Goal: Information Seeking & Learning: Learn about a topic

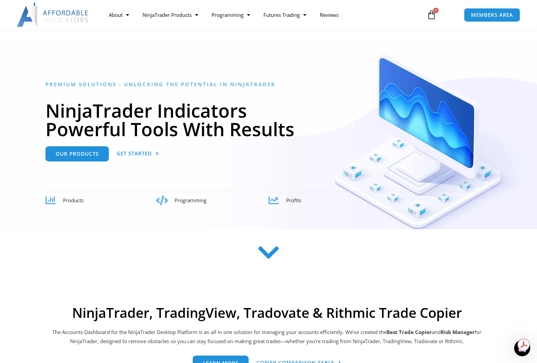
scroll to position [29, 0]
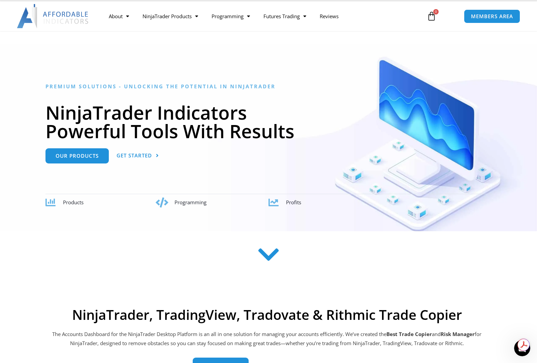
click at [70, 202] on span "Products" at bounding box center [73, 202] width 21 height 7
click at [50, 201] on icon at bounding box center [51, 203] width 10 height 10
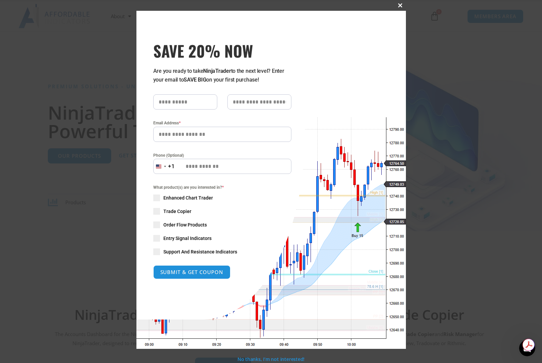
click at [398, 5] on span "SAVE 20% NOW popup" at bounding box center [400, 5] width 11 height 4
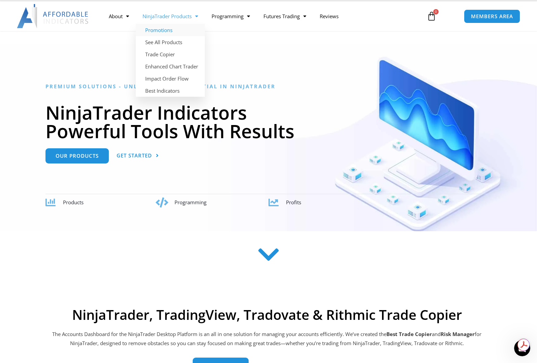
click at [159, 29] on link "Promotions" at bounding box center [170, 30] width 69 height 12
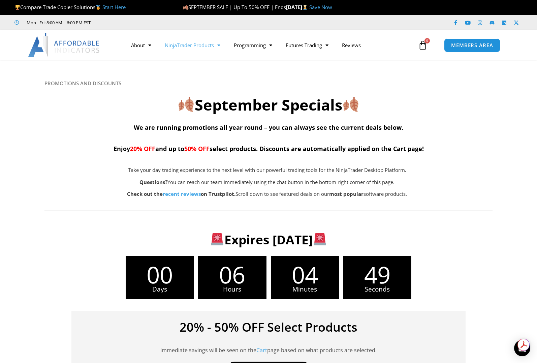
click at [194, 43] on link "NinjaTrader Products" at bounding box center [192, 45] width 69 height 16
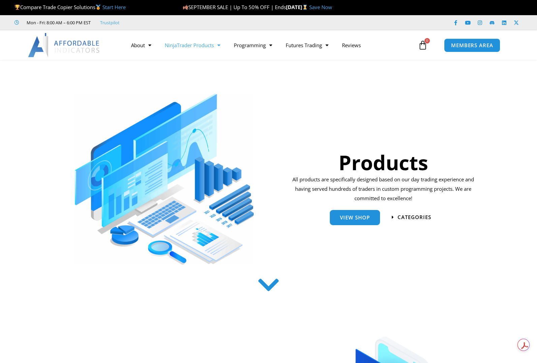
click at [204, 43] on link "NinjaTrader Products" at bounding box center [192, 45] width 69 height 16
click at [220, 46] on span "Menu" at bounding box center [217, 45] width 6 height 12
click at [358, 217] on span "View Shop" at bounding box center [355, 214] width 30 height 5
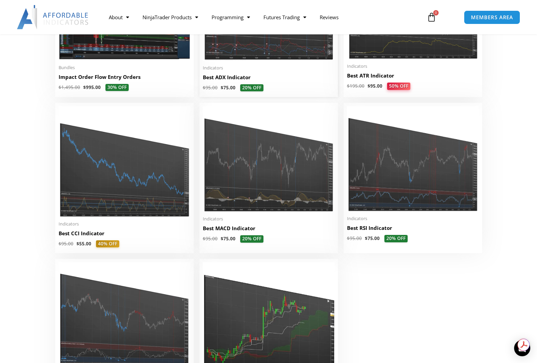
scroll to position [1382, 0]
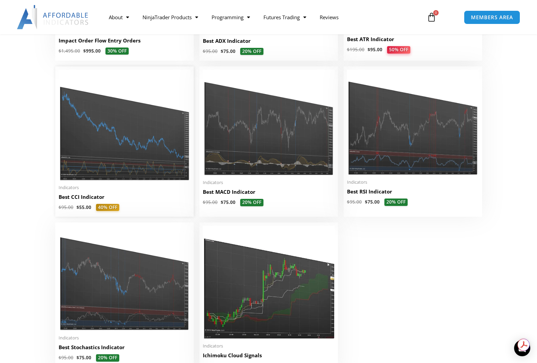
click at [148, 155] on img at bounding box center [125, 125] width 132 height 111
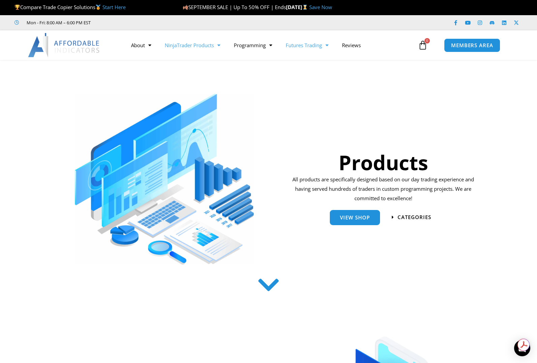
click at [301, 44] on link "Futures Trading" at bounding box center [307, 45] width 56 height 16
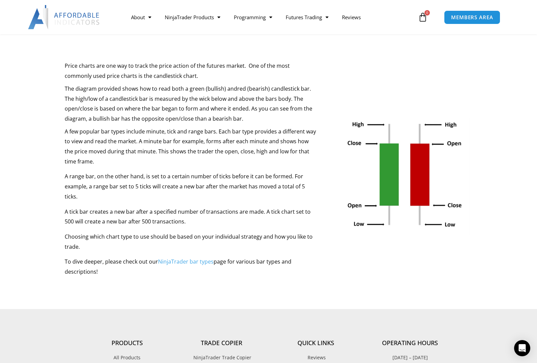
scroll to position [101, 0]
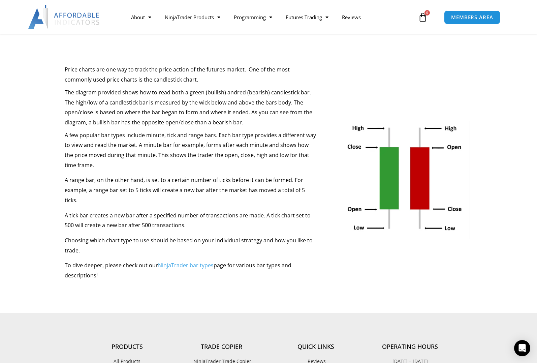
drag, startPoint x: 160, startPoint y: 126, endPoint x: 162, endPoint y: 123, distance: 4.1
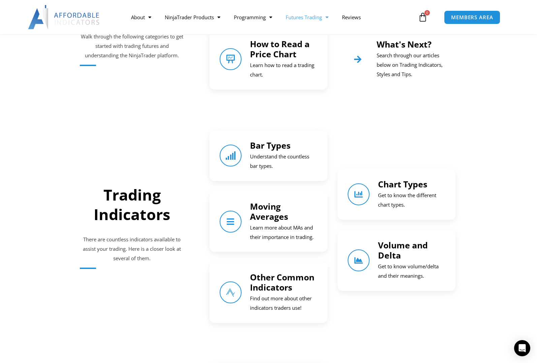
scroll to position [399, 0]
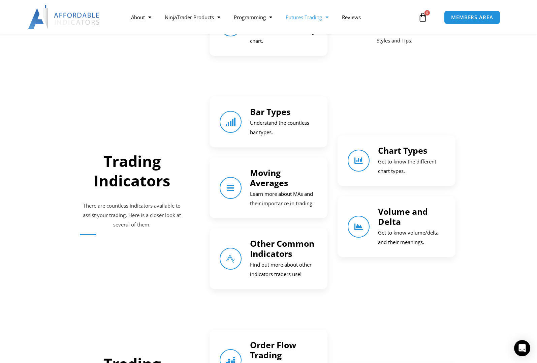
click at [257, 113] on link "Bar Types" at bounding box center [270, 111] width 40 height 11
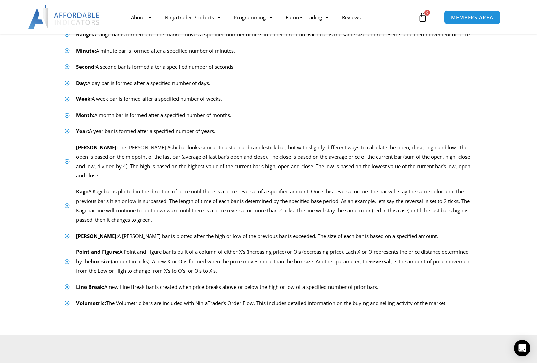
scroll to position [202, 0]
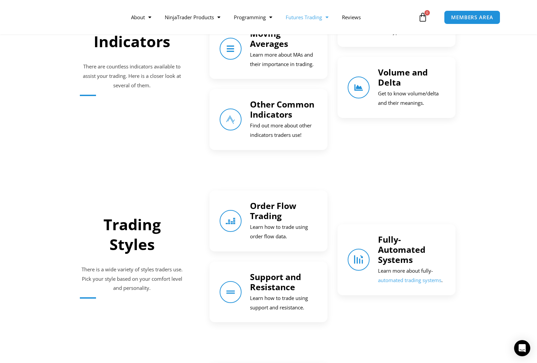
scroll to position [601, 0]
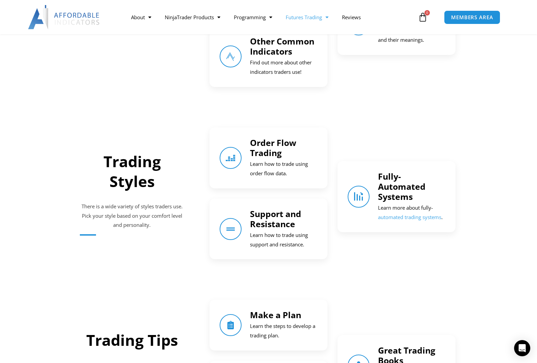
click at [268, 153] on link "Order Flow Trading" at bounding box center [273, 148] width 46 height 22
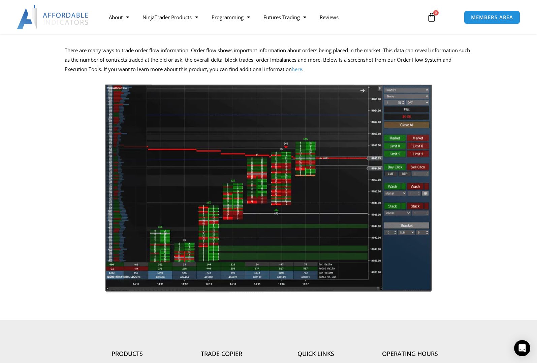
scroll to position [101, 0]
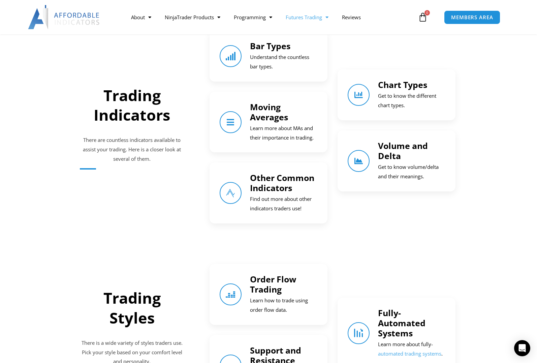
scroll to position [467, 0]
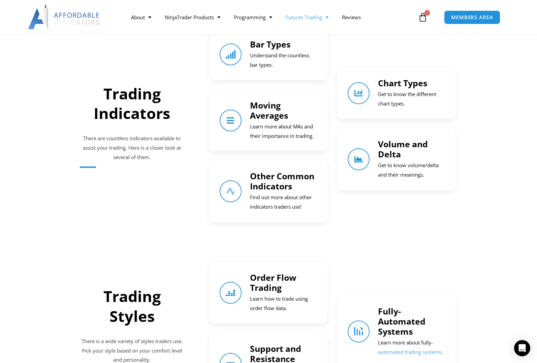
click at [275, 188] on link "Other Common Indicators" at bounding box center [282, 181] width 64 height 22
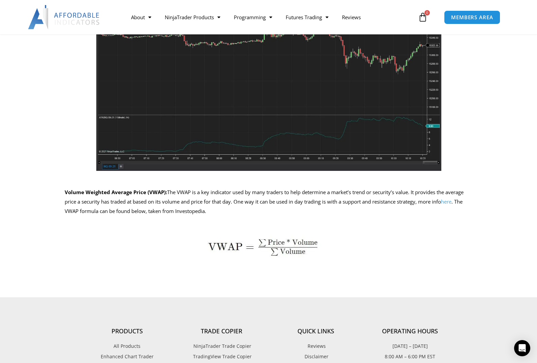
scroll to position [303, 0]
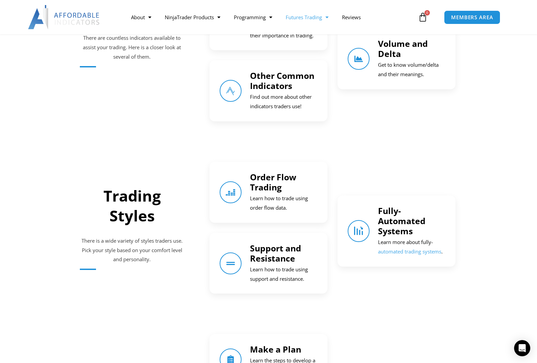
scroll to position [568, 0]
click at [390, 225] on link "Fully-Automated Systems" at bounding box center [402, 220] width 48 height 32
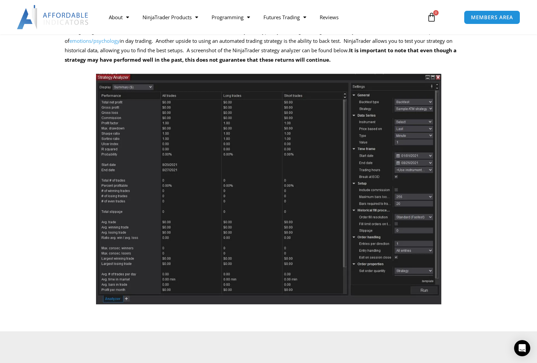
scroll to position [169, 0]
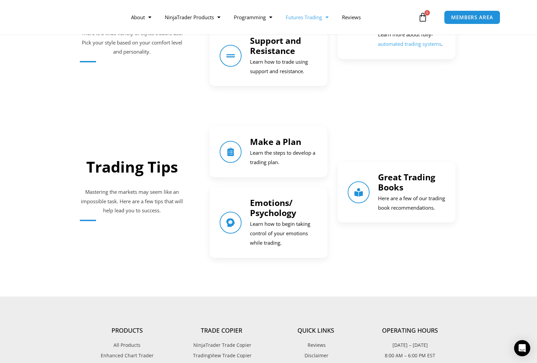
scroll to position [803, 0]
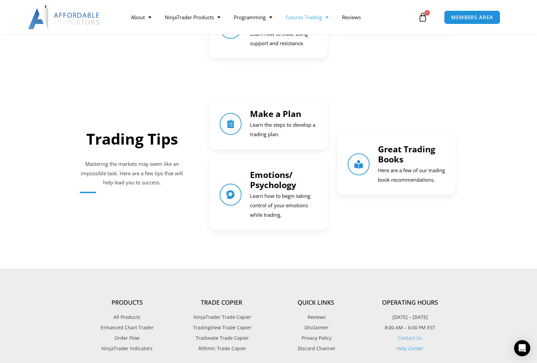
click at [261, 179] on link "Emotions/ Psychology" at bounding box center [273, 180] width 46 height 22
